Goal: Information Seeking & Learning: Learn about a topic

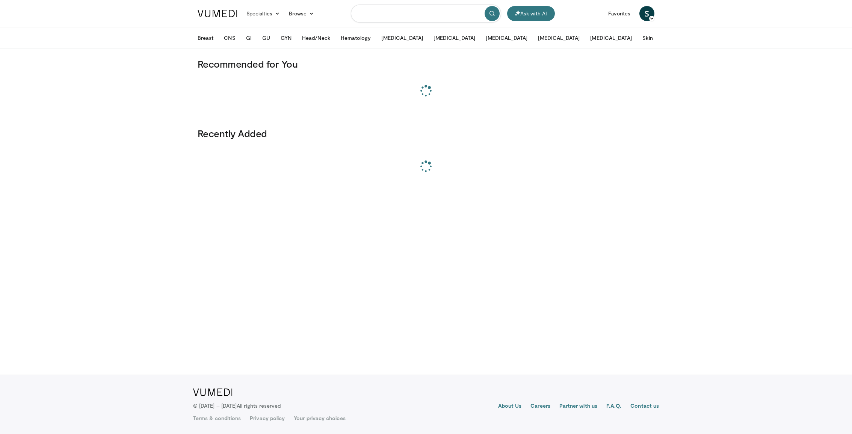
click at [414, 15] on input "Search topics, interventions" at bounding box center [426, 14] width 150 height 18
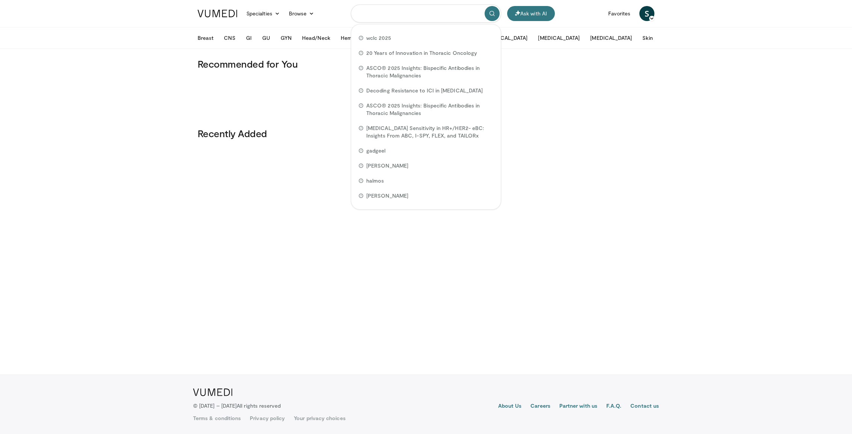
paste input "******"
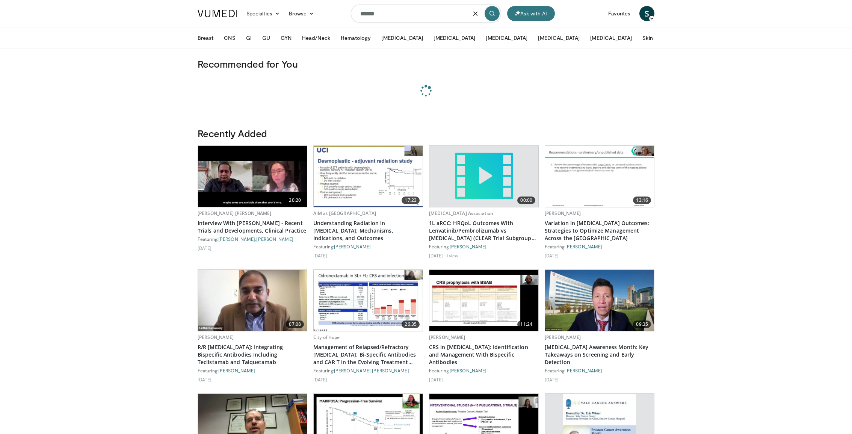
type input "******"
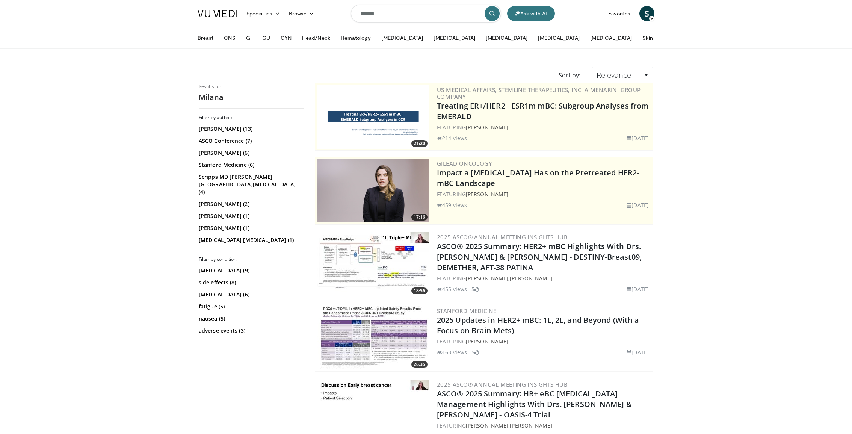
click at [497, 276] on link "[PERSON_NAME]" at bounding box center [487, 278] width 42 height 7
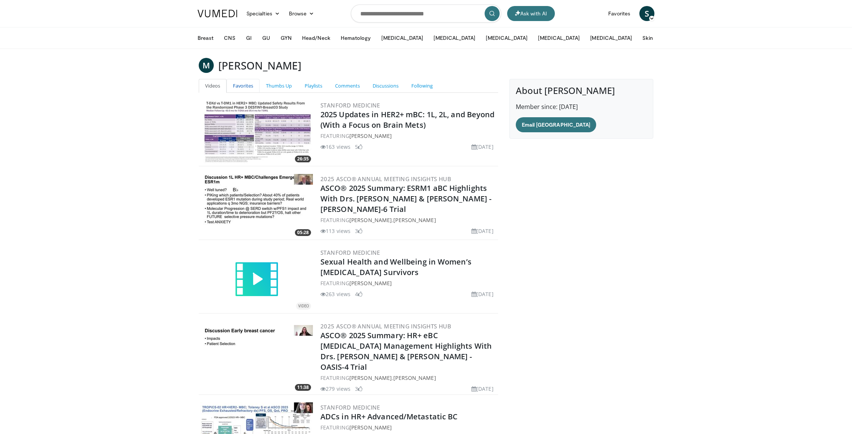
click at [251, 86] on link "Favorites" at bounding box center [243, 86] width 33 height 14
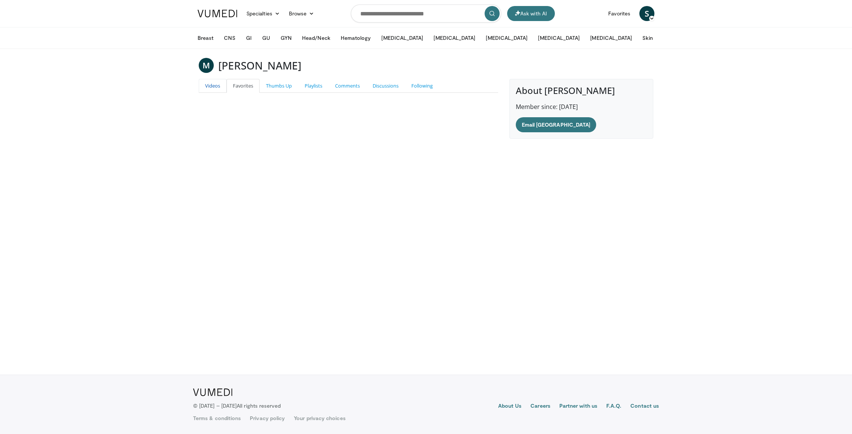
click at [212, 83] on link "Videos" at bounding box center [213, 86] width 28 height 14
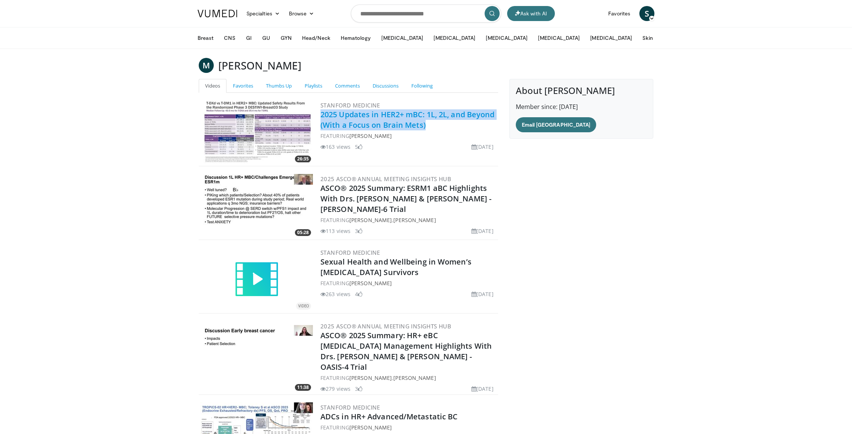
drag, startPoint x: 443, startPoint y: 126, endPoint x: 320, endPoint y: 117, distance: 122.8
click at [321, 117] on h2 "2025 Updates in HER2+ mBC: 1L, 2L, and Beyond (With a Focus on Brain Mets)" at bounding box center [409, 119] width 176 height 21
copy link "2025 Updates in HER2+ mBC: 1L, 2L, and Beyond (With a Focus on Brain Mets)"
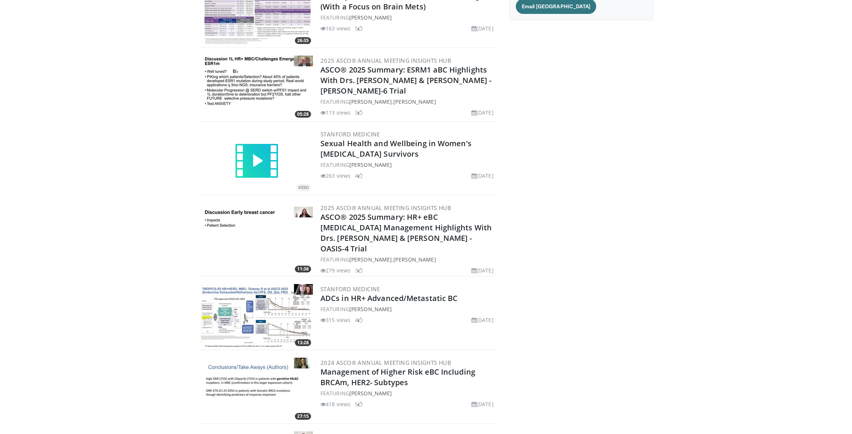
scroll to position [411, 0]
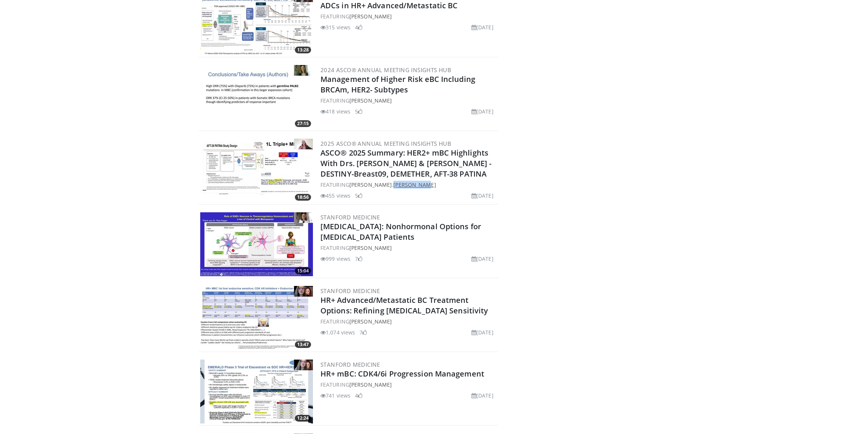
drag, startPoint x: 441, startPoint y: 177, endPoint x: 399, endPoint y: 177, distance: 41.7
click at [399, 181] on div "FEATURING Milana Dolezal , Mark Pegram" at bounding box center [409, 185] width 176 height 8
copy link "[PERSON_NAME]"
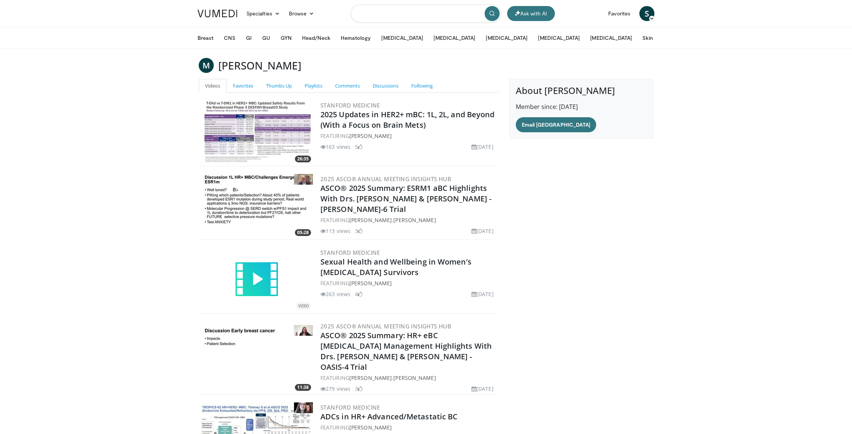
click at [424, 13] on input "Search topics, interventions" at bounding box center [426, 14] width 150 height 18
type input "*********"
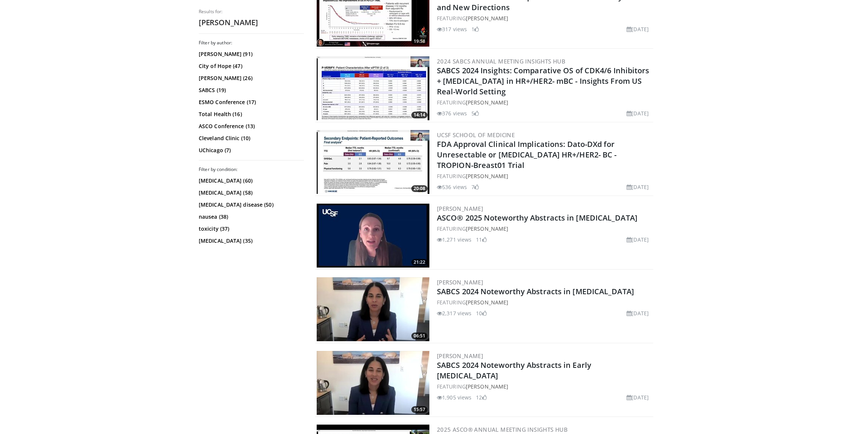
scroll to position [304, 0]
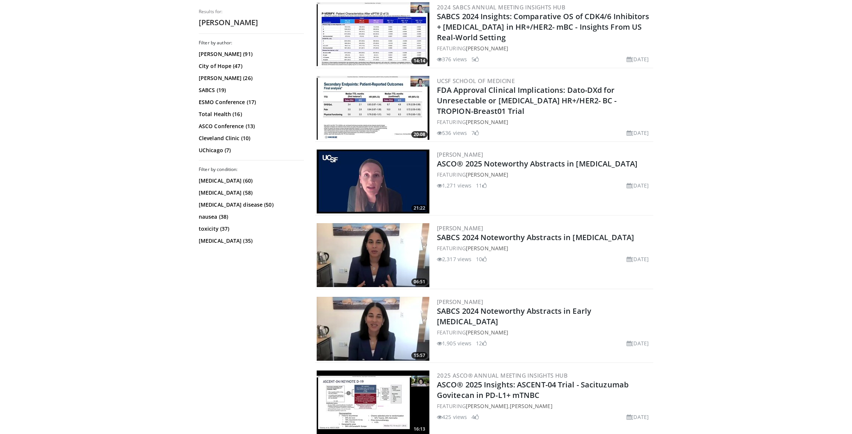
click at [519, 174] on div "FEATURING Laura Huppert" at bounding box center [544, 175] width 215 height 8
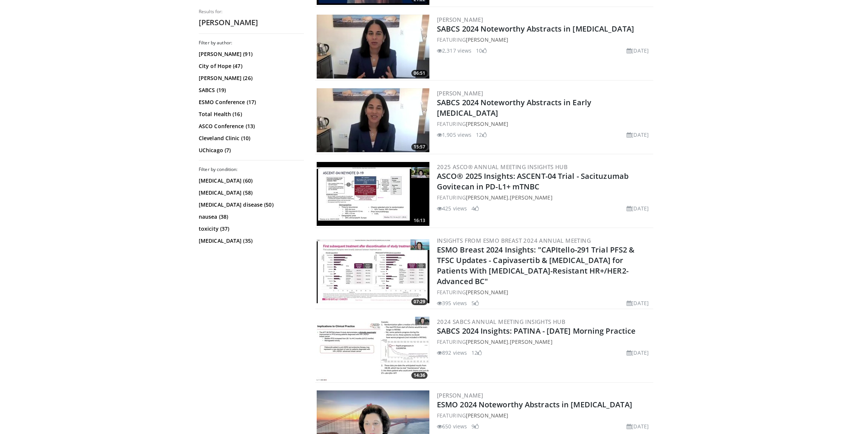
scroll to position [514, 0]
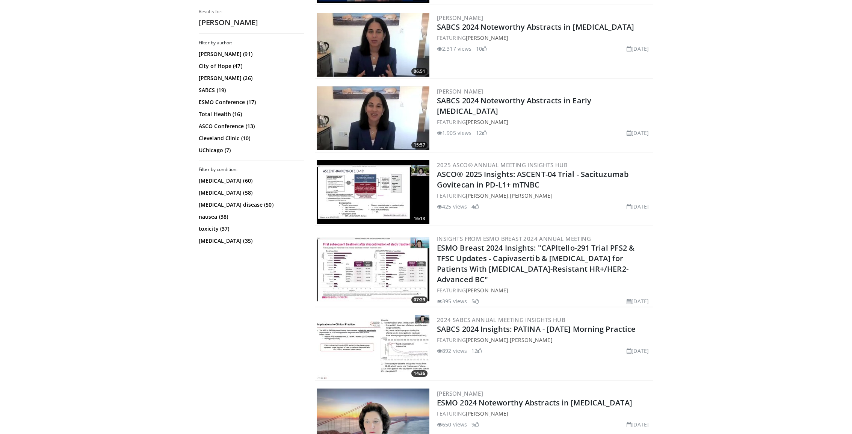
click at [551, 194] on div "FEATURING Hope Rugo , Laura Huppert" at bounding box center [544, 196] width 215 height 8
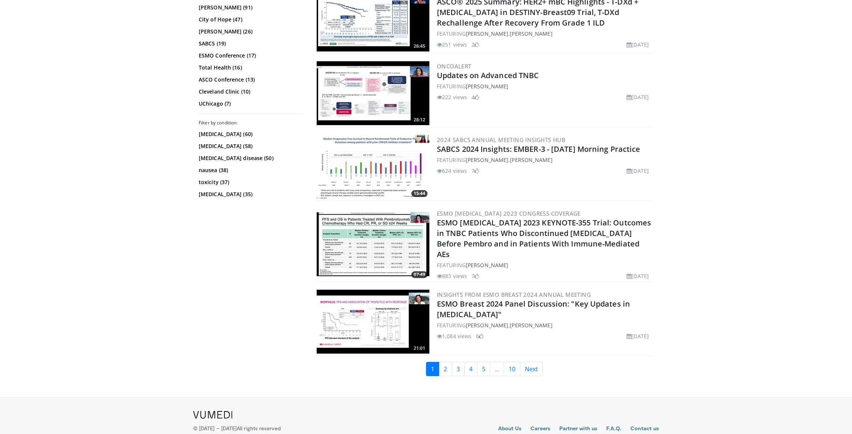
scroll to position [1676, 0]
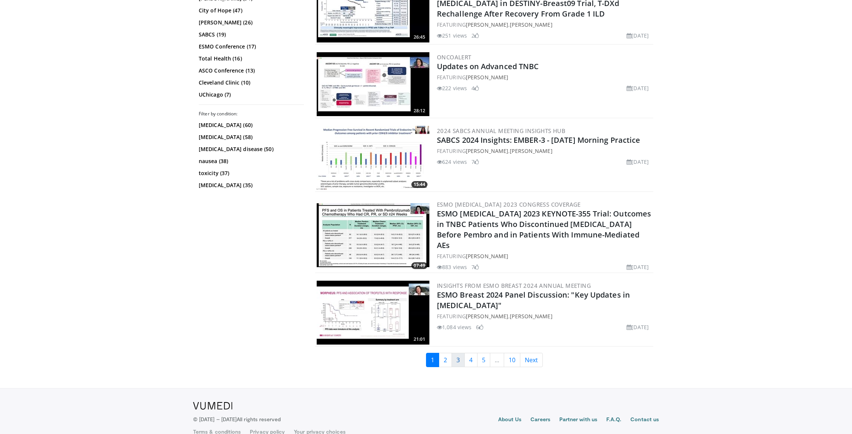
click at [452, 353] on link "3" at bounding box center [458, 360] width 13 height 14
click at [448, 353] on link "2" at bounding box center [445, 360] width 13 height 14
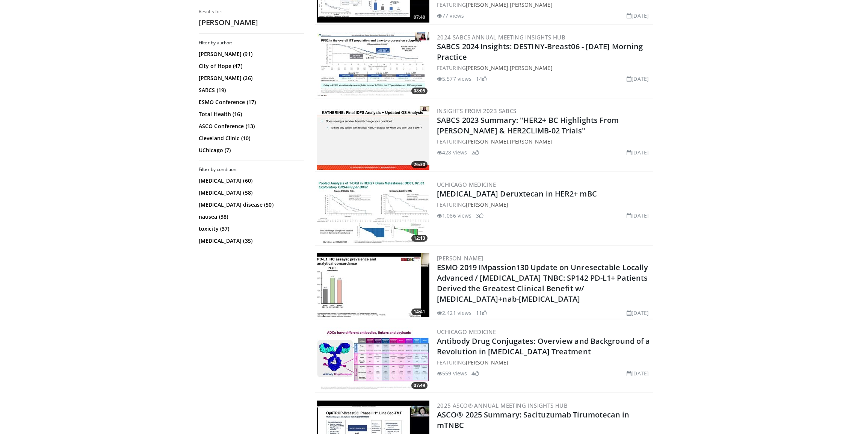
scroll to position [281, 0]
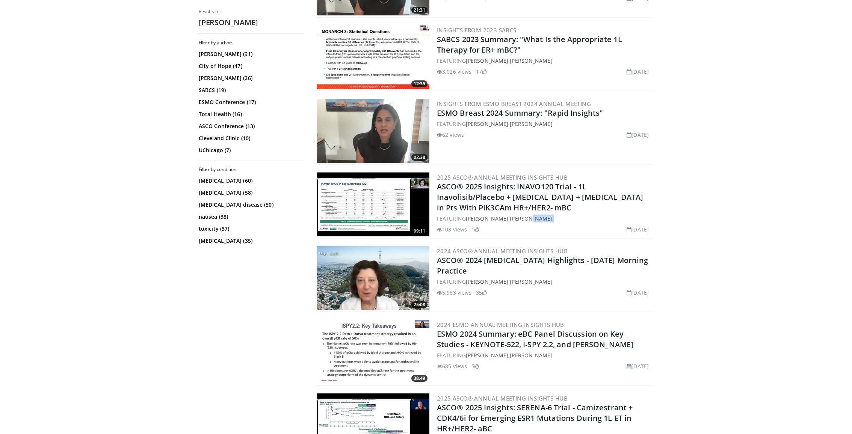
drag, startPoint x: 563, startPoint y: 221, endPoint x: 503, endPoint y: 216, distance: 60.7
click at [503, 216] on div "2025 ASCO® Annual Meeting Insights Hub ASCO® 2025 Insights: INAVO120 Trial - 1L…" at bounding box center [544, 205] width 215 height 64
copy div "Laura Huppert"
